Goal: Information Seeking & Learning: Learn about a topic

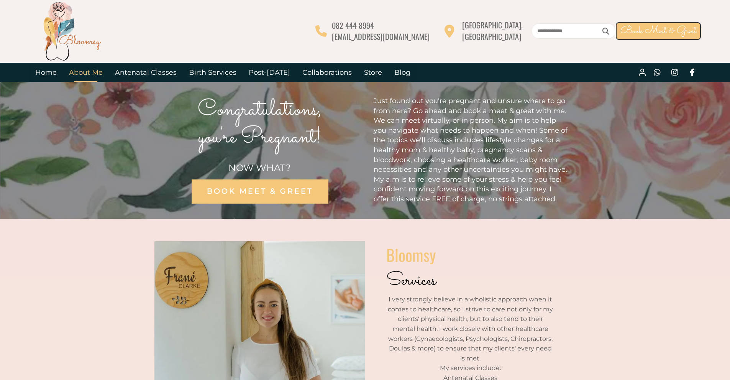
click at [93, 72] on link "About Me" at bounding box center [86, 72] width 46 height 19
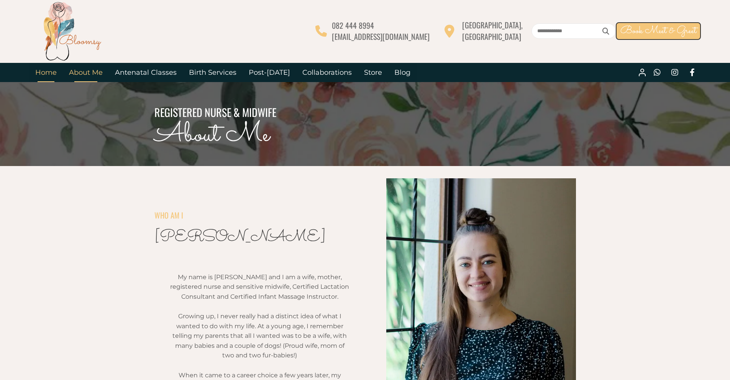
click at [46, 75] on link "Home" at bounding box center [46, 72] width 34 height 19
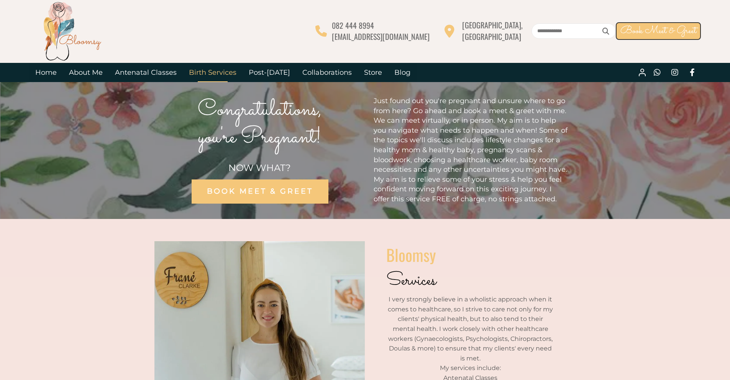
click at [212, 71] on link "Birth Services" at bounding box center [213, 72] width 60 height 19
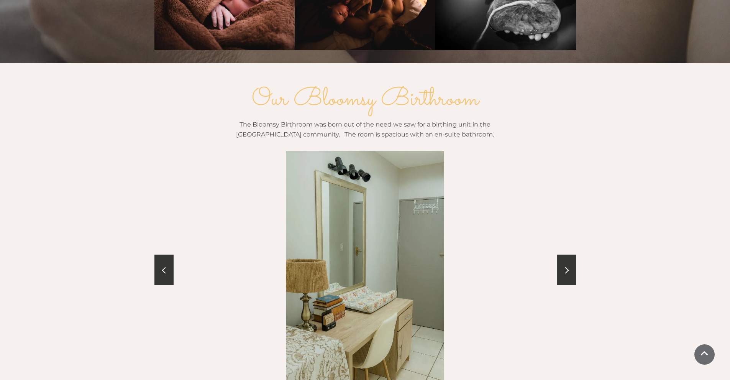
scroll to position [728, 0]
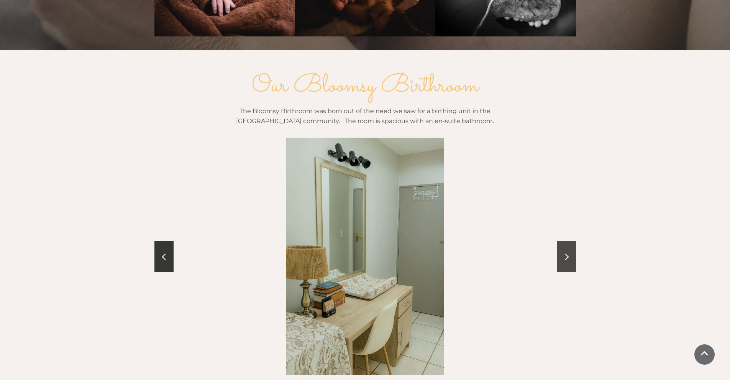
click at [570, 243] on link at bounding box center [566, 256] width 19 height 31
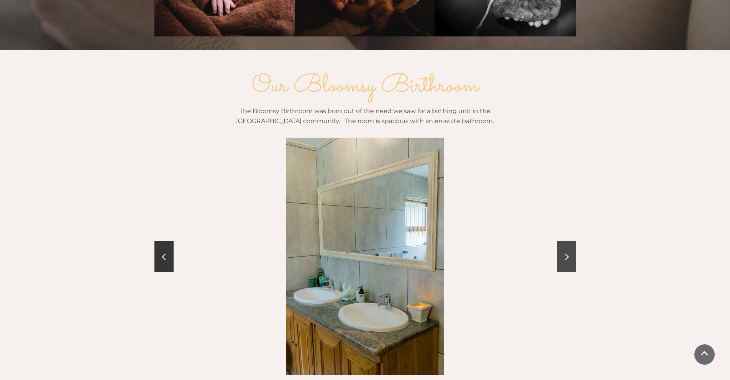
click at [570, 243] on link at bounding box center [566, 256] width 19 height 31
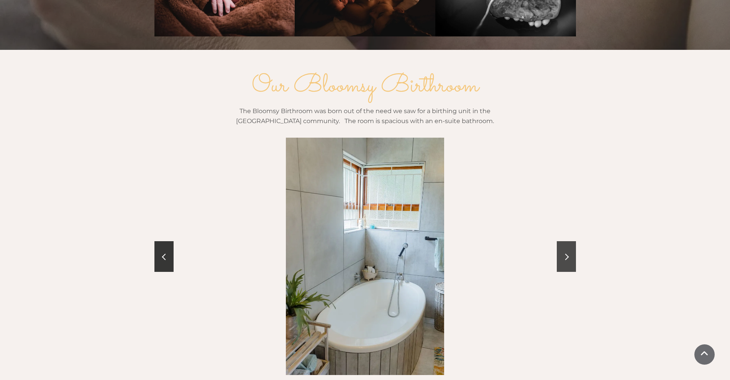
click at [570, 243] on link at bounding box center [566, 256] width 19 height 31
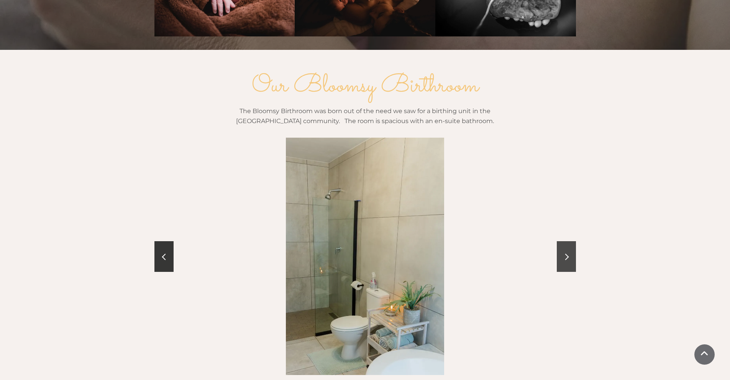
click at [570, 243] on link at bounding box center [566, 256] width 19 height 31
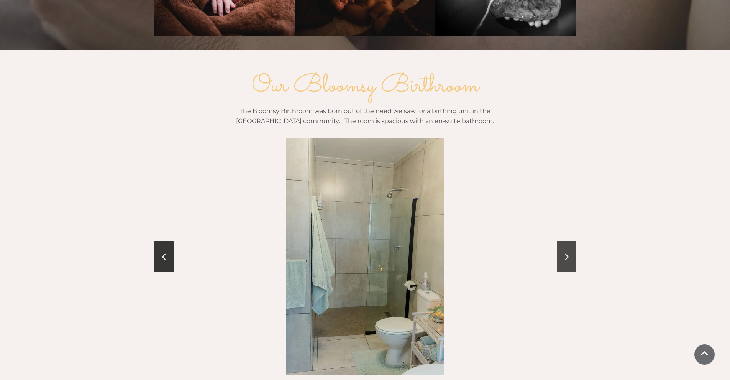
click at [570, 243] on link at bounding box center [566, 256] width 19 height 31
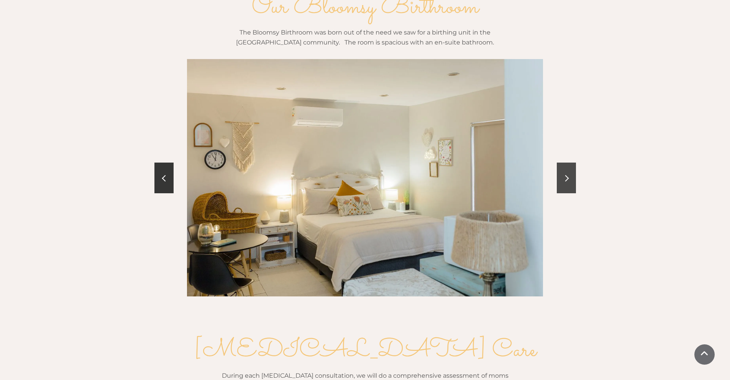
scroll to position [805, 0]
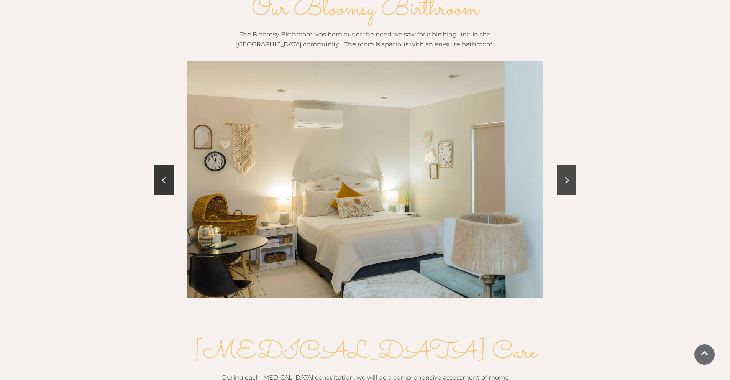
click at [569, 164] on link at bounding box center [566, 179] width 19 height 31
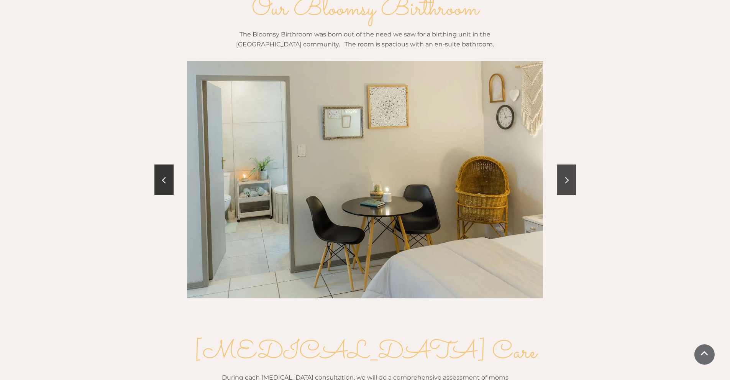
click at [569, 164] on link at bounding box center [566, 179] width 19 height 31
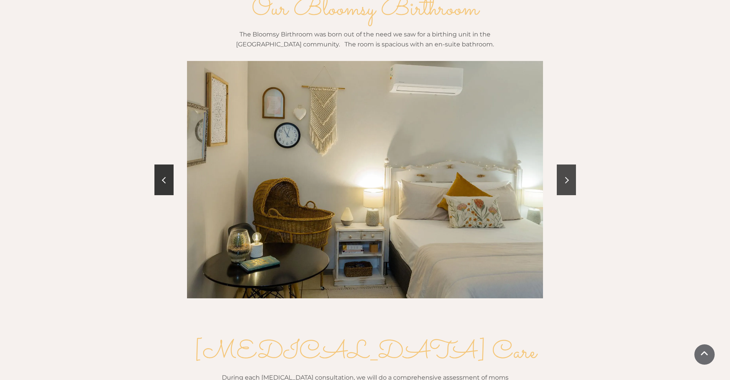
click at [569, 164] on link at bounding box center [566, 179] width 19 height 31
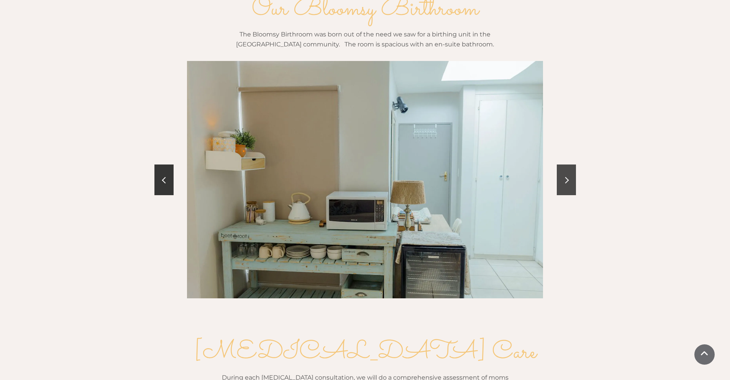
click at [569, 164] on link at bounding box center [566, 179] width 19 height 31
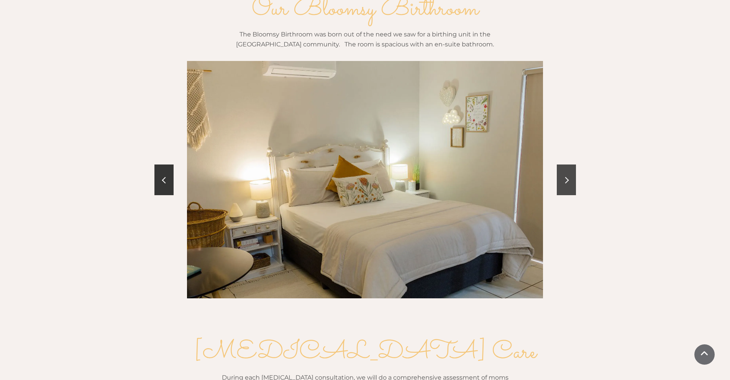
click at [569, 164] on link at bounding box center [566, 179] width 19 height 31
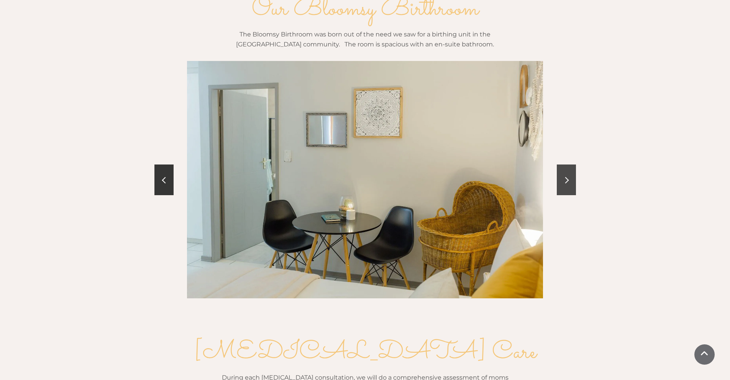
click at [566, 177] on span at bounding box center [565, 180] width 7 height 7
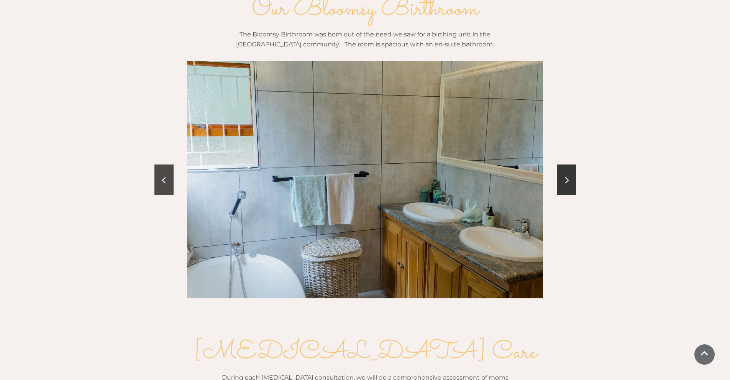
click at [168, 164] on link at bounding box center [164, 179] width 19 height 31
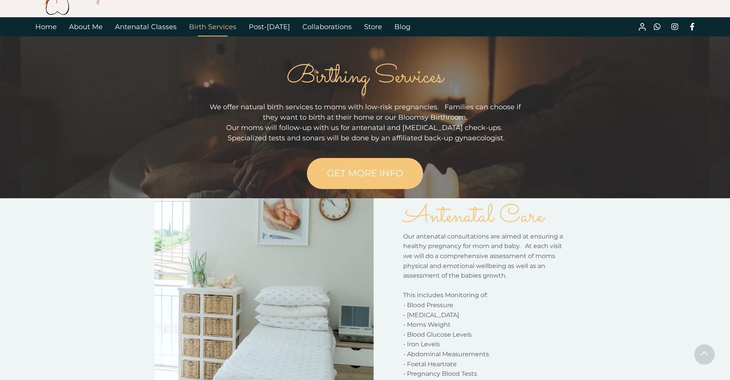
scroll to position [0, 0]
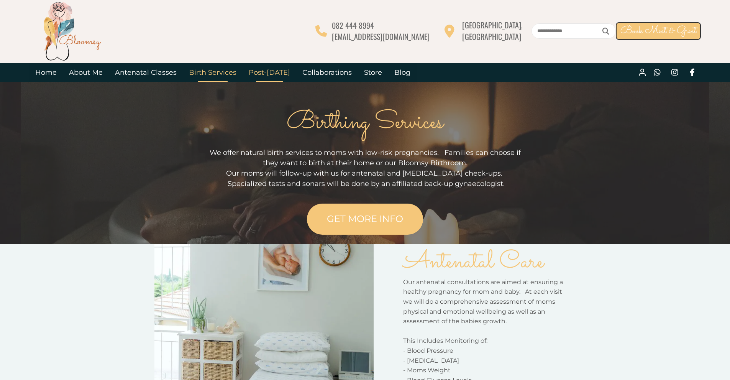
click at [263, 71] on link "Post-[DATE]" at bounding box center [270, 72] width 54 height 19
